Goal: Navigation & Orientation: Find specific page/section

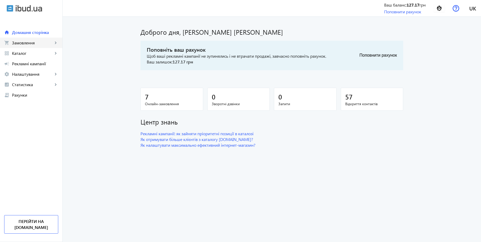
click at [30, 44] on span "Замовлення" at bounding box center [32, 42] width 41 height 5
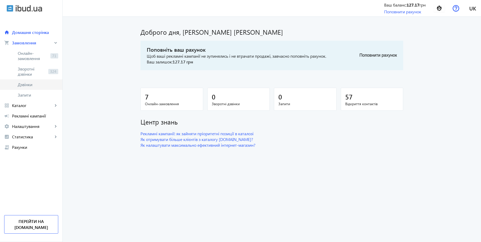
click at [28, 84] on span "Дзвінки" at bounding box center [38, 84] width 41 height 5
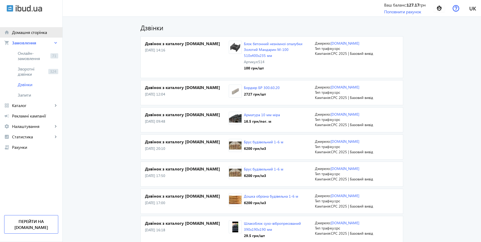
click at [28, 31] on span "Домашня сторінка" at bounding box center [35, 32] width 46 height 5
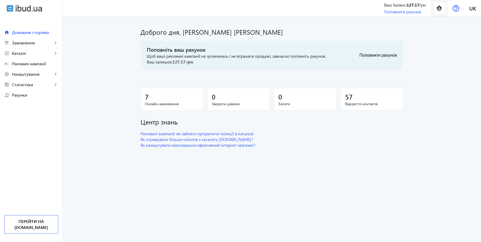
click at [440, 8] on img at bounding box center [440, 8] width 12 height 12
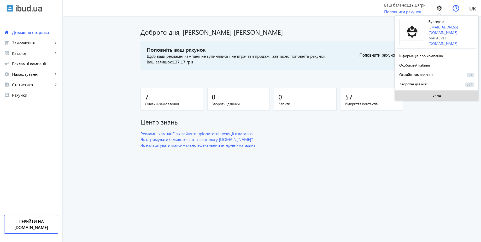
click at [431, 94] on span at bounding box center [436, 95] width 83 height 13
